Goal: Information Seeking & Learning: Stay updated

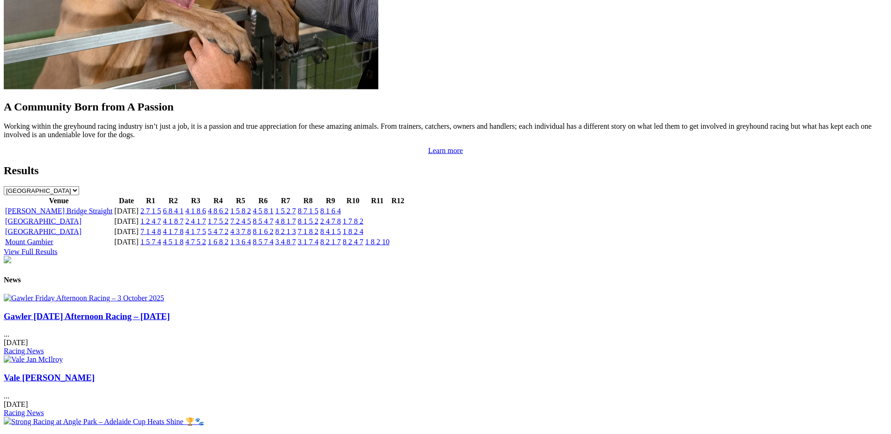
scroll to position [870, 0]
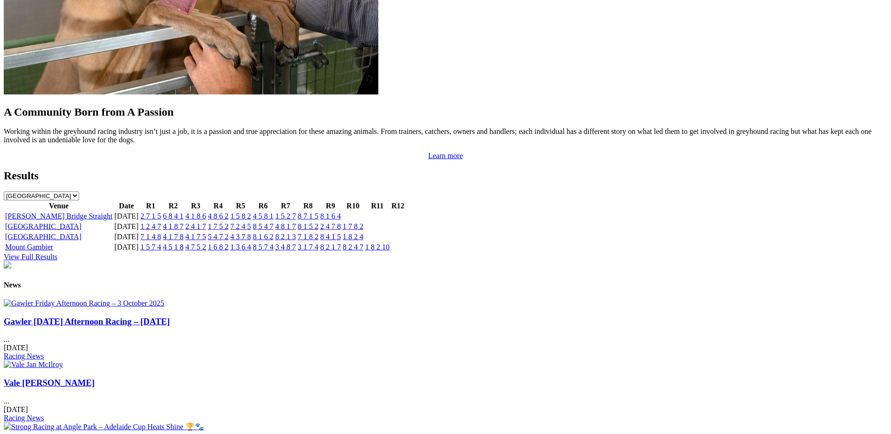
click at [170, 326] on link "Gawler [DATE] Afternoon Racing – [DATE]" at bounding box center [87, 322] width 166 height 10
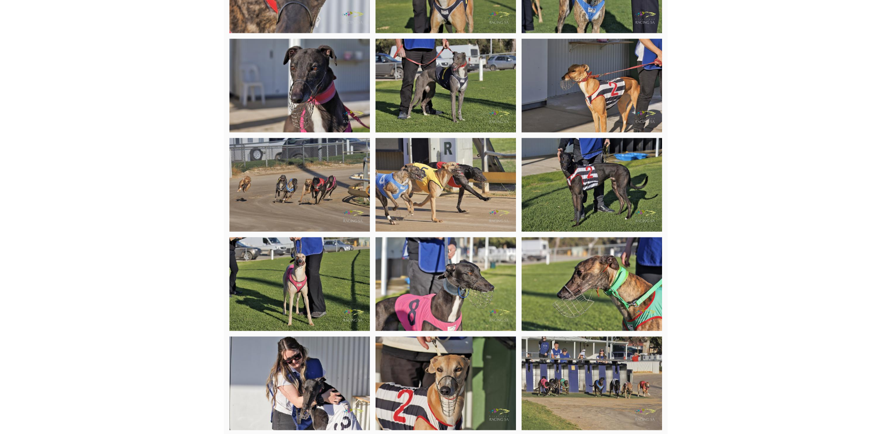
scroll to position [2335, 0]
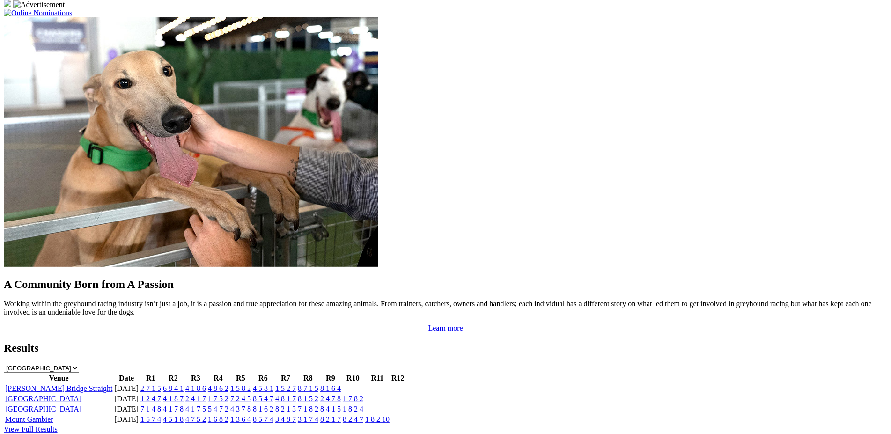
scroll to position [689, 0]
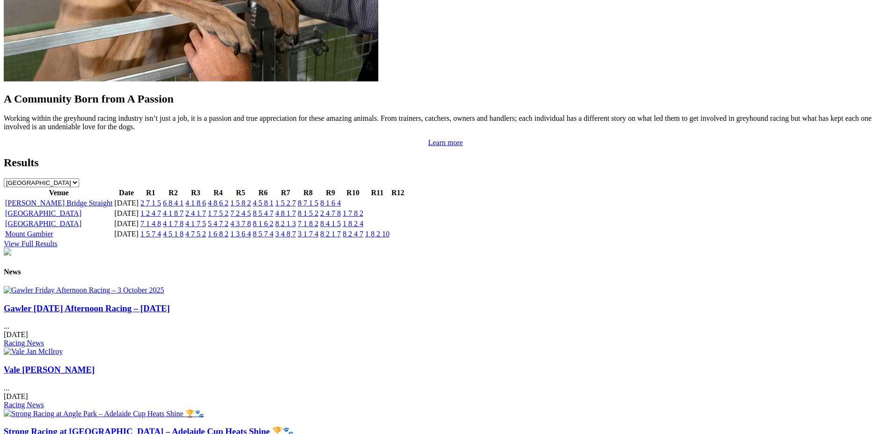
scroll to position [886, 0]
